Goal: Task Accomplishment & Management: Complete application form

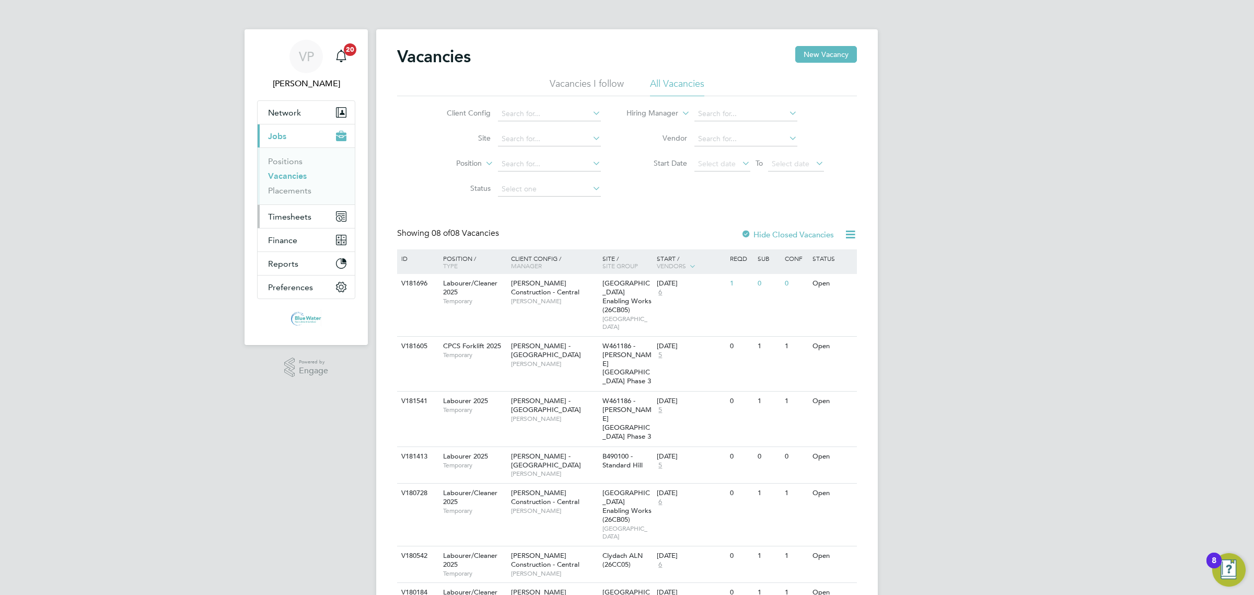
click at [302, 217] on span "Timesheets" at bounding box center [289, 217] width 43 height 10
click at [299, 181] on link "Timesheets" at bounding box center [289, 185] width 43 height 10
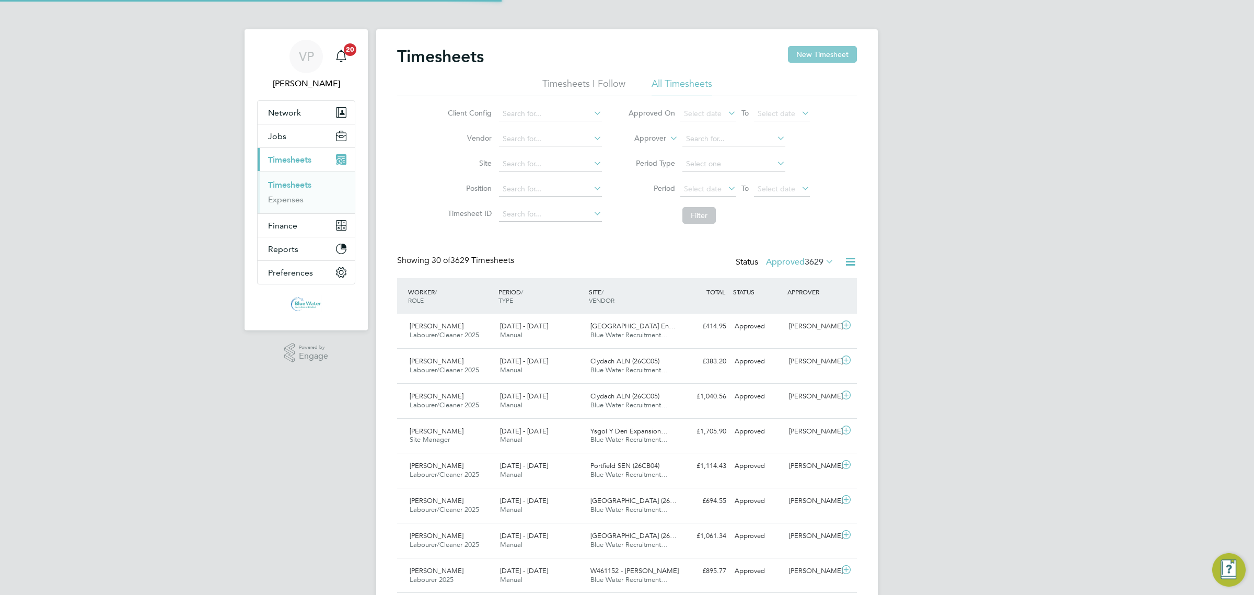
click at [833, 52] on button "New Timesheet" at bounding box center [822, 54] width 69 height 17
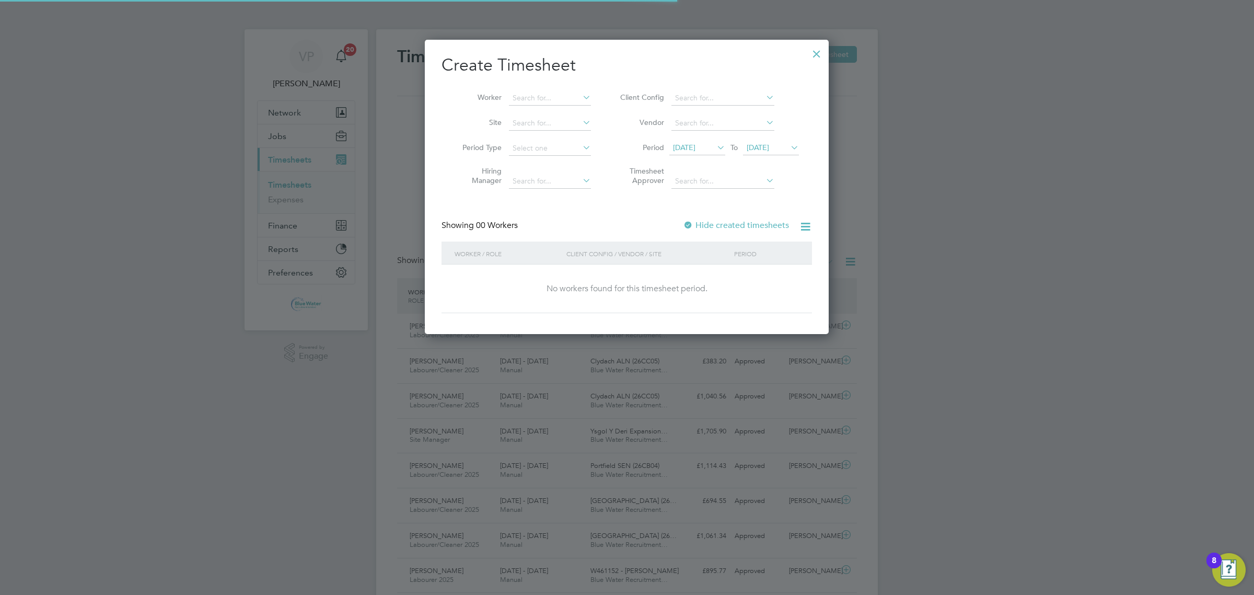
click at [695, 145] on span "[DATE]" at bounding box center [684, 147] width 22 height 9
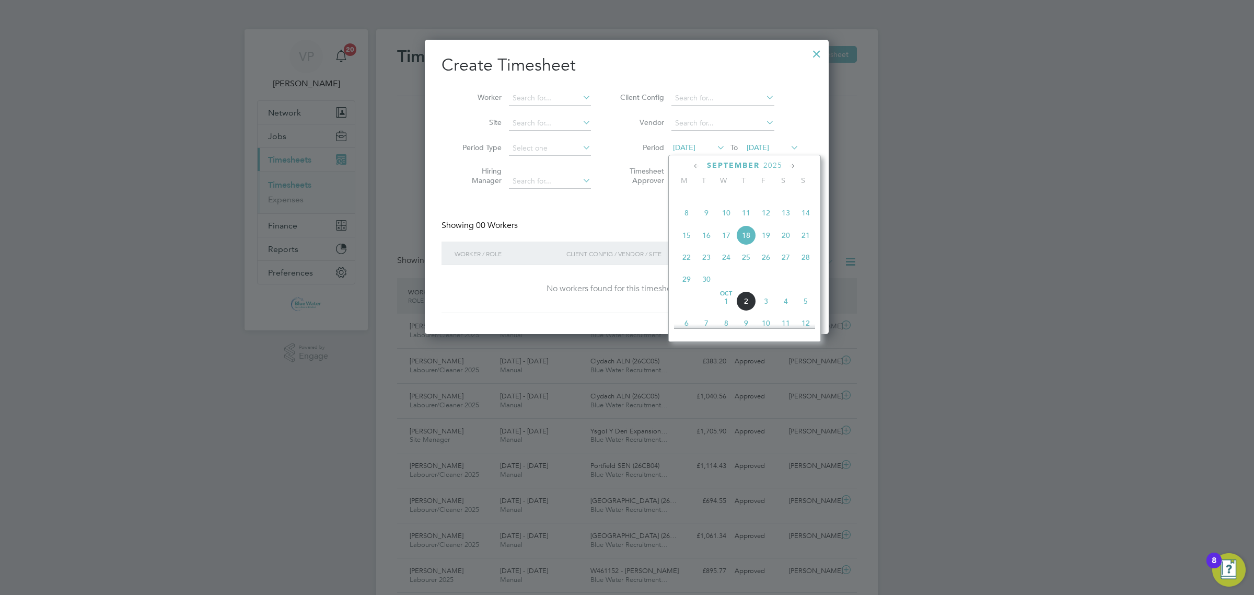
click at [690, 289] on span "29" at bounding box center [687, 279] width 20 height 20
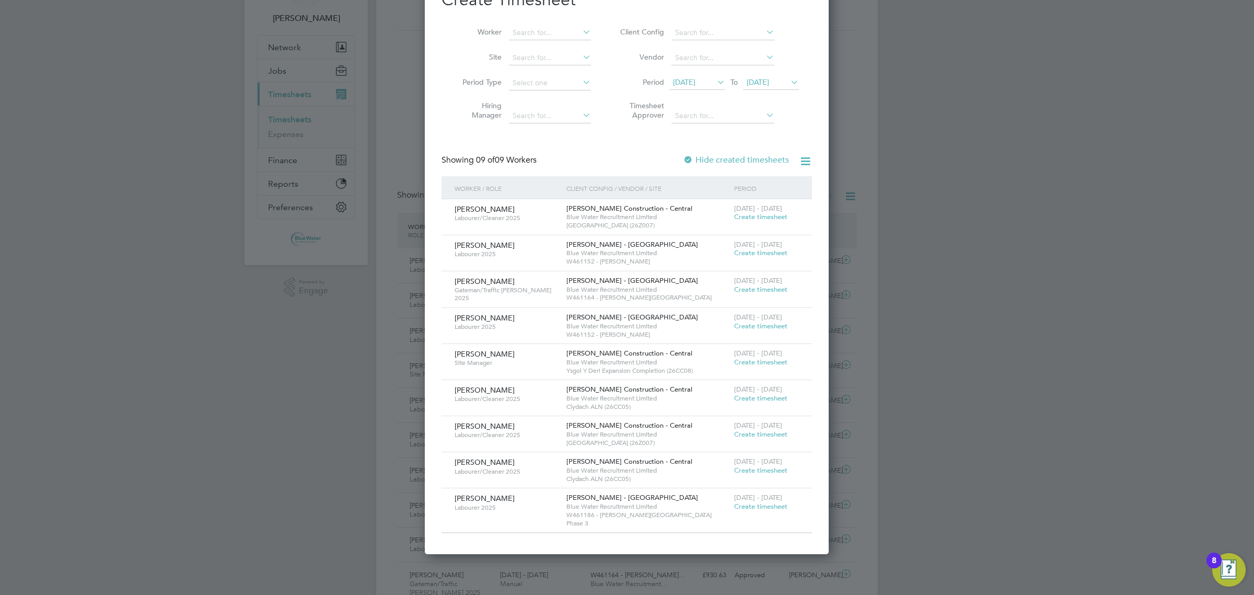
click at [764, 368] on div "[DATE] - [DATE] Create timesheet" at bounding box center [766, 358] width 70 height 28
click at [767, 362] on span "Create timesheet" at bounding box center [760, 361] width 53 height 9
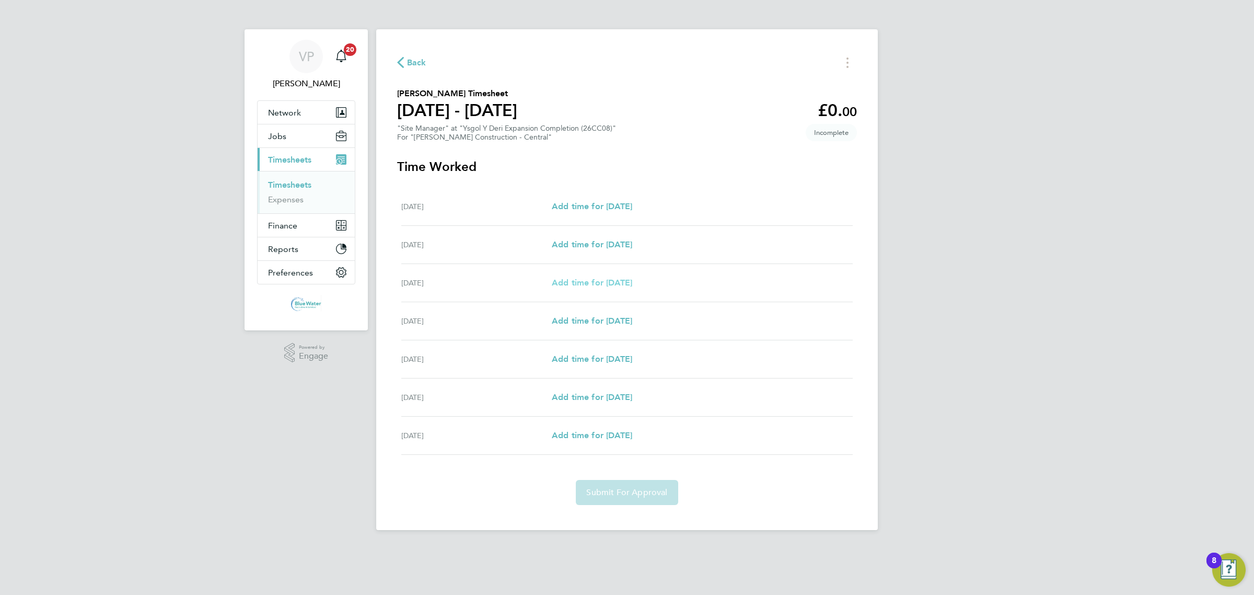
click at [591, 277] on link "Add time for [DATE]" at bounding box center [592, 282] width 80 height 13
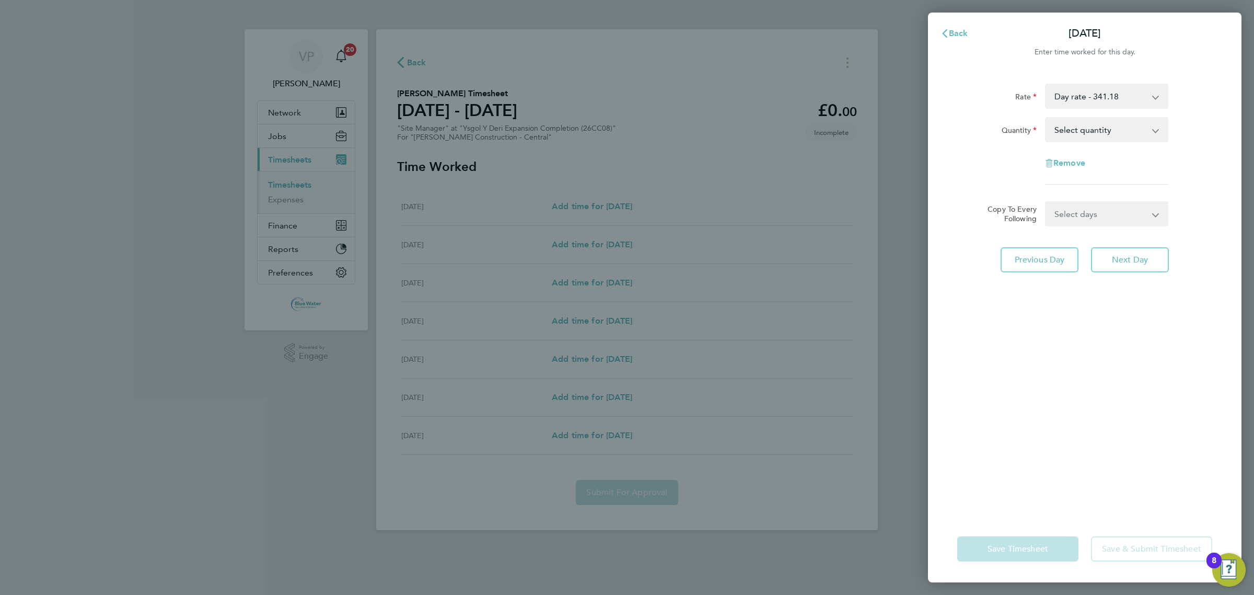
click at [1098, 123] on select "Select quantity 0.5 1" at bounding box center [1100, 129] width 109 height 23
select select "1"
click at [1046, 118] on select "Select quantity 0.5 1" at bounding box center [1100, 129] width 109 height 23
click at [1088, 205] on select "Select days Day [DATE] [DATE] [DATE] [DATE]" at bounding box center [1101, 213] width 110 height 23
select select "DAY"
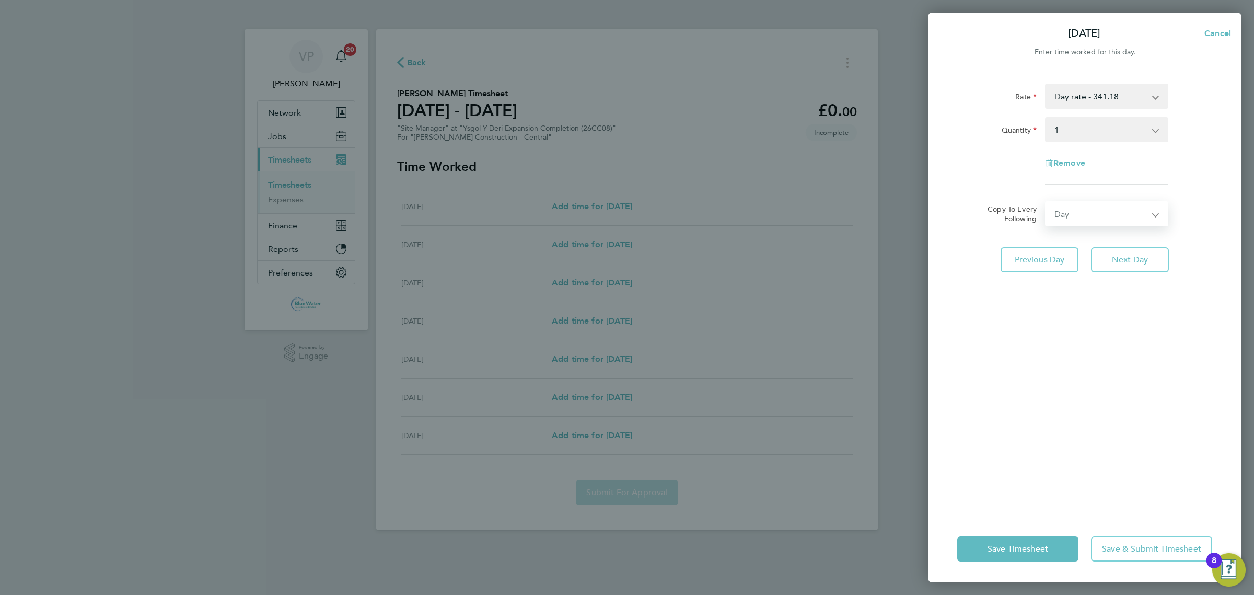
click at [1046, 202] on select "Select days Day [DATE] [DATE] [DATE] [DATE]" at bounding box center [1101, 213] width 110 height 23
select select "[DATE]"
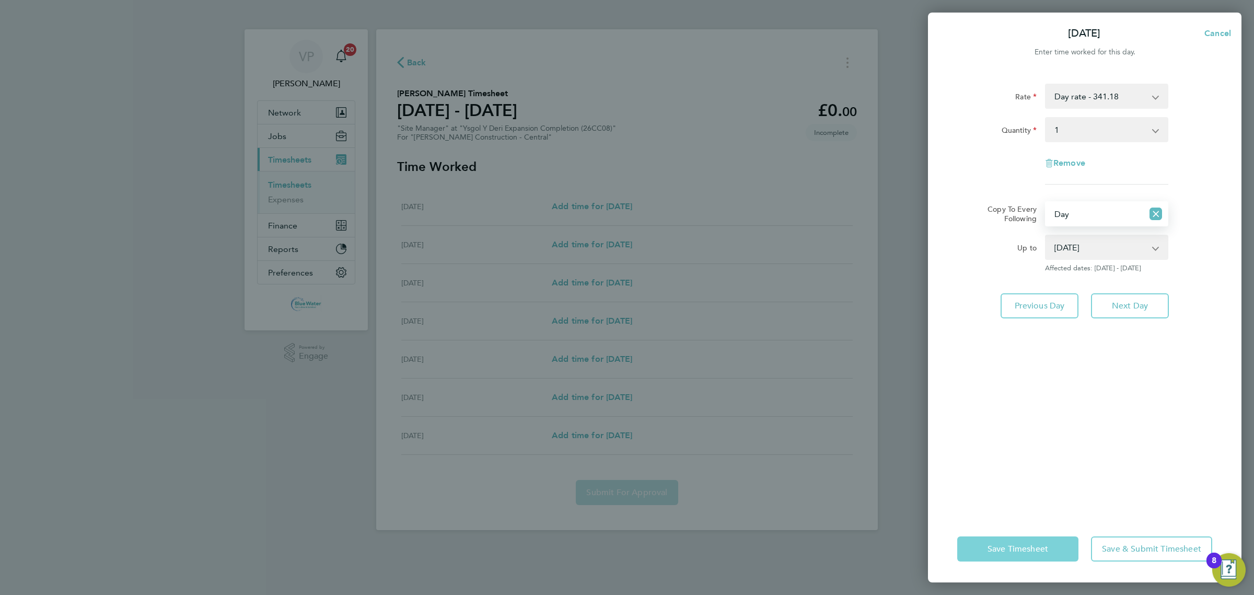
click at [1038, 546] on span "Save Timesheet" at bounding box center [1017, 548] width 61 height 10
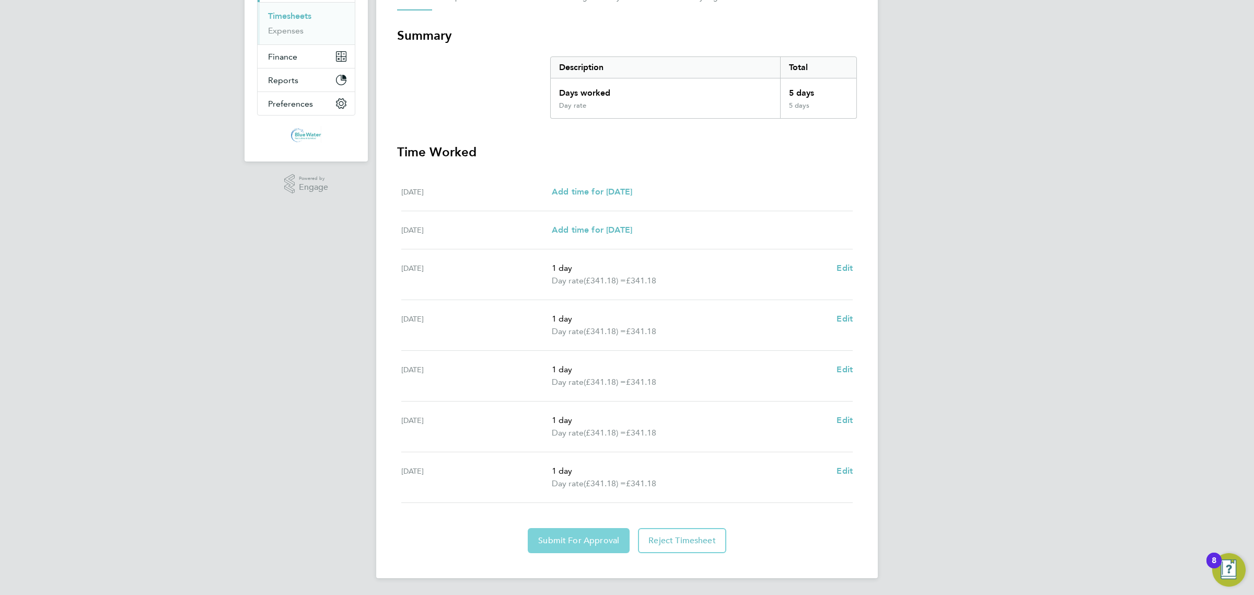
click at [579, 542] on span "Submit For Approval" at bounding box center [578, 540] width 81 height 10
